Goal: Entertainment & Leisure: Consume media (video, audio)

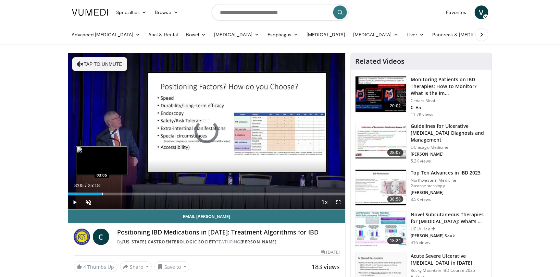
click at [102, 193] on div "Progress Bar" at bounding box center [102, 194] width 1 height 3
click at [86, 192] on div "Loaded : 0.00% 03:06 01:39" at bounding box center [207, 192] width 278 height 7
click at [100, 193] on div "Progress Bar" at bounding box center [100, 194] width 1 height 3
click at [109, 194] on div "Progress Bar" at bounding box center [109, 194] width 1 height 3
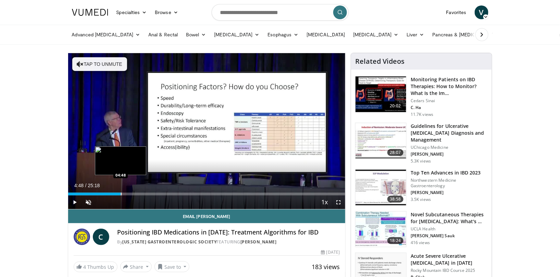
click at [121, 194] on div "Progress Bar" at bounding box center [121, 194] width 1 height 3
click at [132, 194] on div "Progress Bar" at bounding box center [132, 194] width 1 height 3
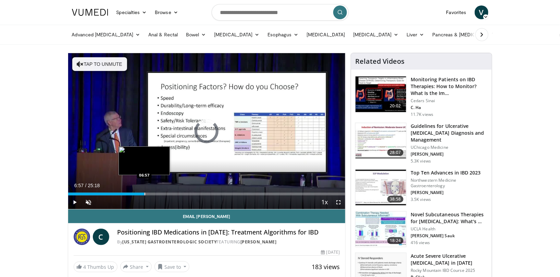
click at [145, 194] on div "Progress Bar" at bounding box center [145, 194] width 1 height 3
click at [162, 194] on div "Progress Bar" at bounding box center [162, 194] width 1 height 3
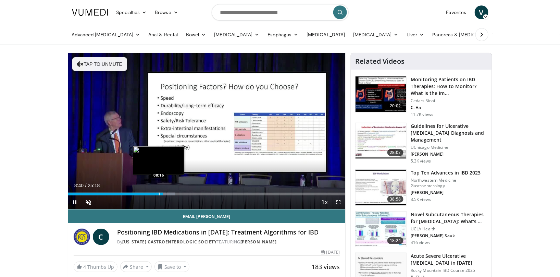
click at [158, 192] on div "Loaded : 38.55% 08:40 08:16" at bounding box center [207, 192] width 278 height 7
click at [76, 201] on span "Video Player" at bounding box center [75, 202] width 14 height 14
click at [157, 194] on div "Progress Bar" at bounding box center [156, 194] width 1 height 3
click at [167, 194] on div "Progress Bar" at bounding box center [167, 194] width 1 height 3
click at [173, 194] on div "Progress Bar" at bounding box center [173, 194] width 1 height 3
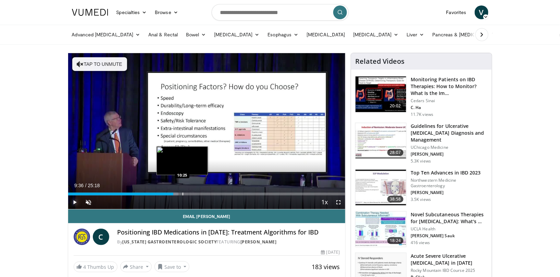
click at [183, 194] on div "Progress Bar" at bounding box center [183, 194] width 1 height 3
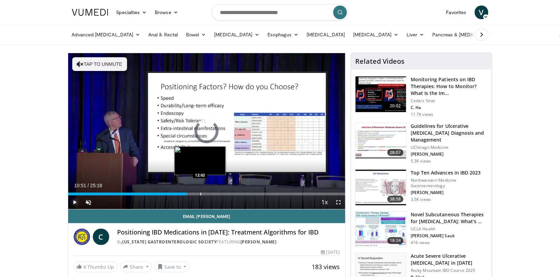
click at [200, 192] on div "Loaded : 0.00% 10:51 12:02" at bounding box center [207, 192] width 278 height 7
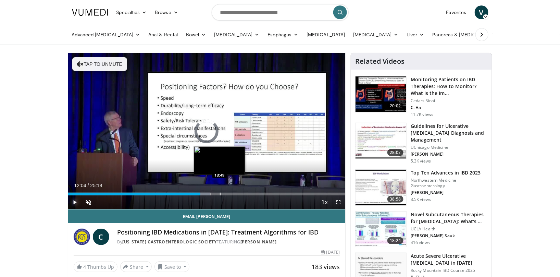
click at [220, 191] on div "Loaded : 51.38% 12:04 13:49" at bounding box center [207, 192] width 278 height 7
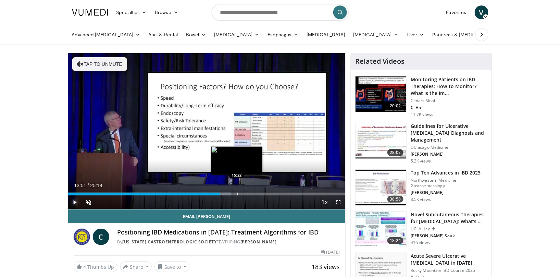
click at [237, 190] on div "Loaded : 58.81% 13:51 15:22" at bounding box center [207, 192] width 278 height 7
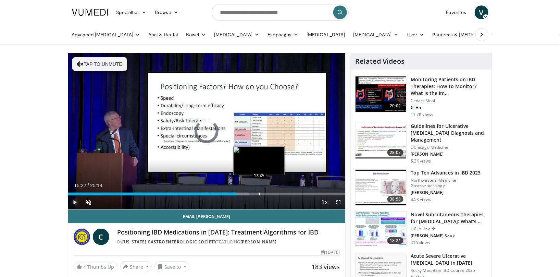
click at [259, 189] on div "Loaded : 65.22% 15:22 17:24" at bounding box center [207, 192] width 278 height 7
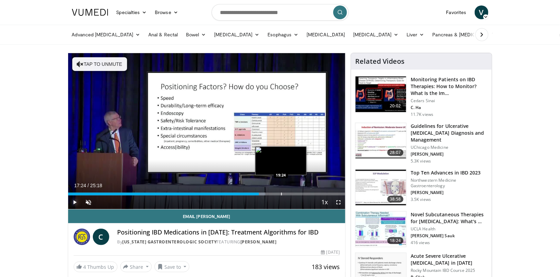
click at [281, 192] on div "Loaded : 71.15% 17:24 19:24" at bounding box center [207, 192] width 278 height 7
